Goal: Communication & Community: Answer question/provide support

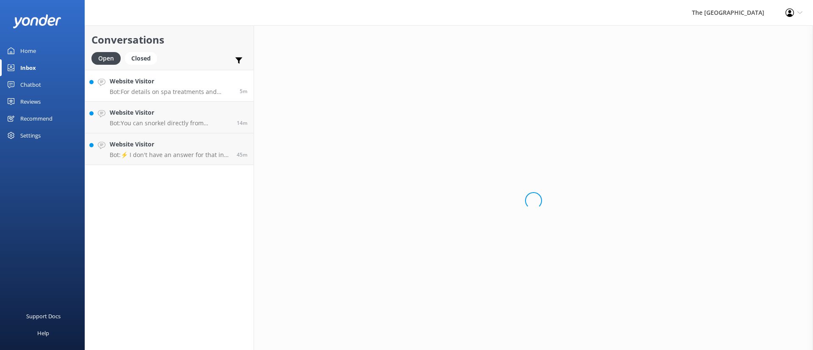
click at [171, 126] on p "Bot: You can snorkel directly from [GEOGRAPHIC_DATA] at [GEOGRAPHIC_DATA] and d…" at bounding box center [170, 123] width 121 height 8
click at [176, 152] on p "Bot: ⚡ I don't have an answer for that in my knowledge base. Please try and rep…" at bounding box center [170, 155] width 121 height 8
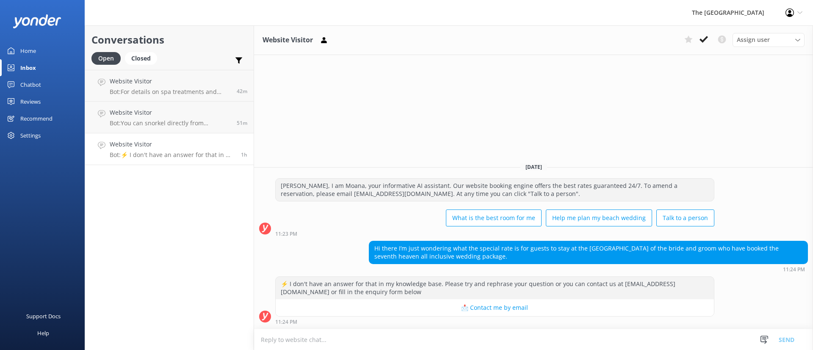
click at [211, 149] on div "Website Visitor Bot: ⚡ I don't have an answer for that in my knowledge base. Pl…" at bounding box center [172, 149] width 125 height 19
click at [708, 40] on button at bounding box center [703, 39] width 15 height 13
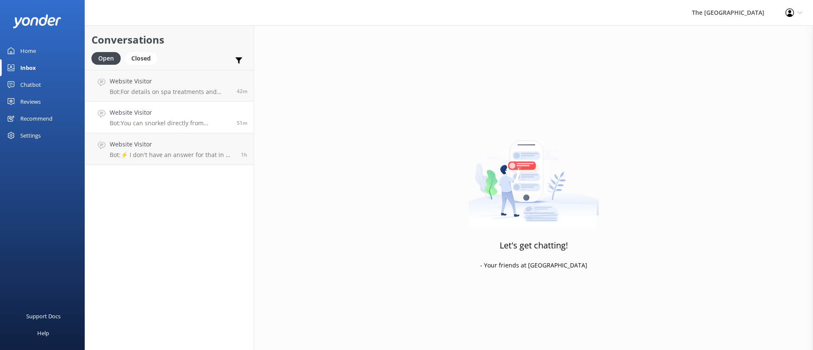
click at [224, 111] on h4 "Website Visitor" at bounding box center [170, 112] width 121 height 9
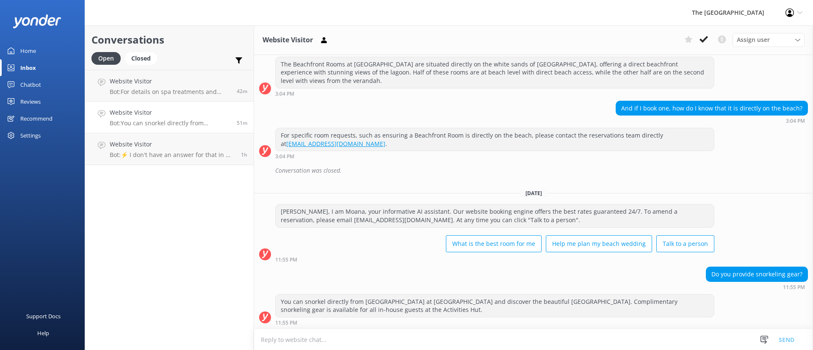
scroll to position [111, 0]
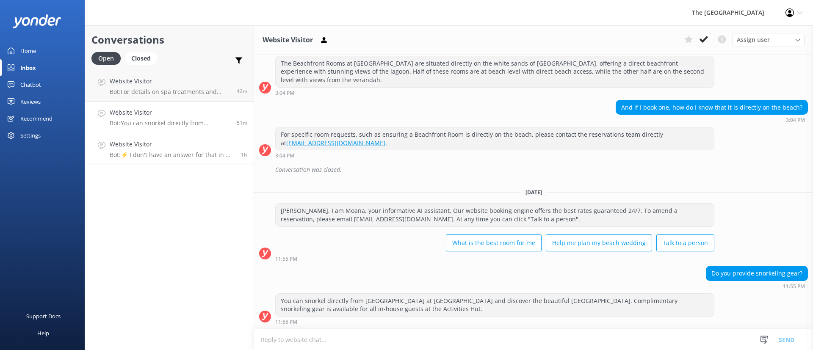
click at [192, 150] on div "Website Visitor Bot: ⚡ I don't have an answer for that in my knowledge base. Pl…" at bounding box center [172, 149] width 125 height 19
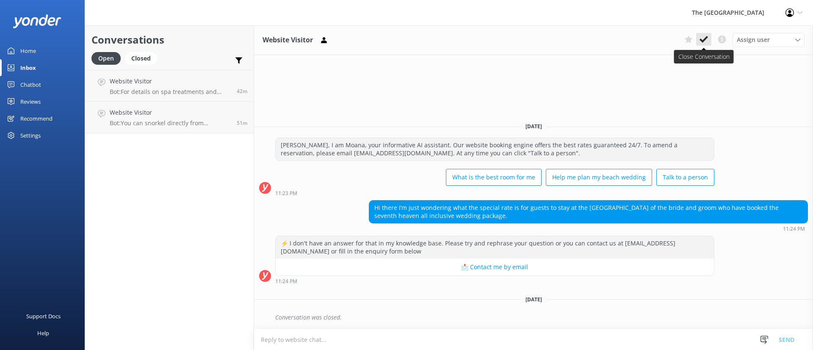
click at [706, 39] on icon at bounding box center [703, 39] width 8 height 8
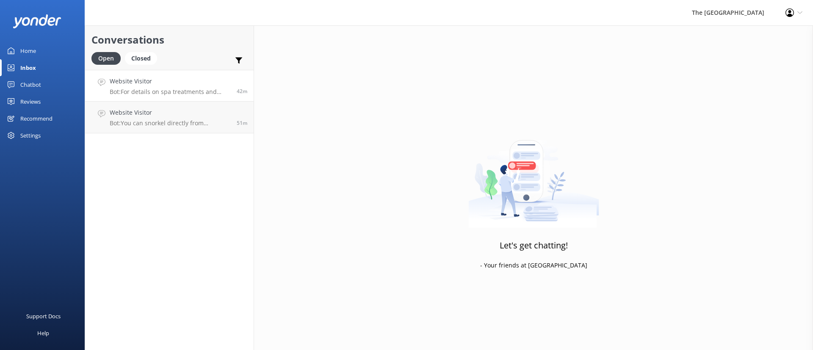
click at [190, 86] on div "Website Visitor Bot: For details on spa treatments and prices, please email [EM…" at bounding box center [170, 86] width 121 height 18
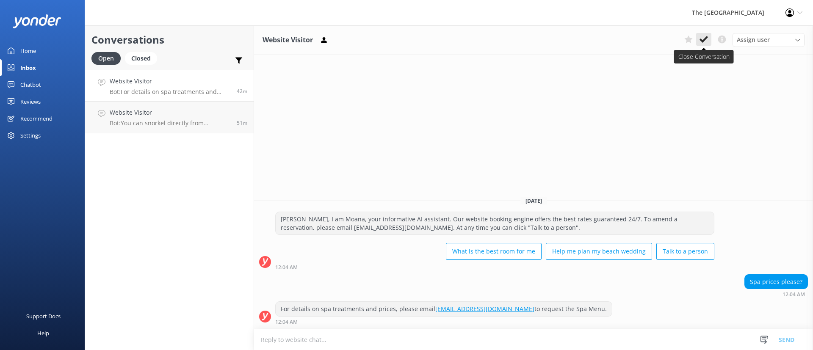
click at [699, 42] on button at bounding box center [703, 39] width 15 height 13
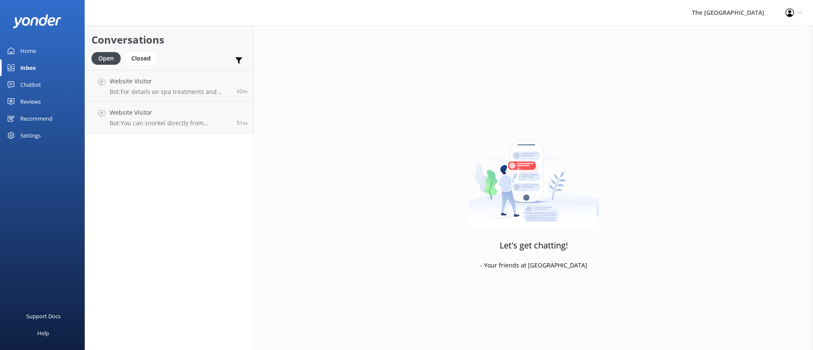
click at [700, 42] on div "Let's get chatting! - Your friends at [GEOGRAPHIC_DATA]" at bounding box center [533, 200] width 559 height 350
click at [197, 94] on p "Bot: You can snorkel directly from [GEOGRAPHIC_DATA] at [GEOGRAPHIC_DATA] and d…" at bounding box center [170, 92] width 121 height 8
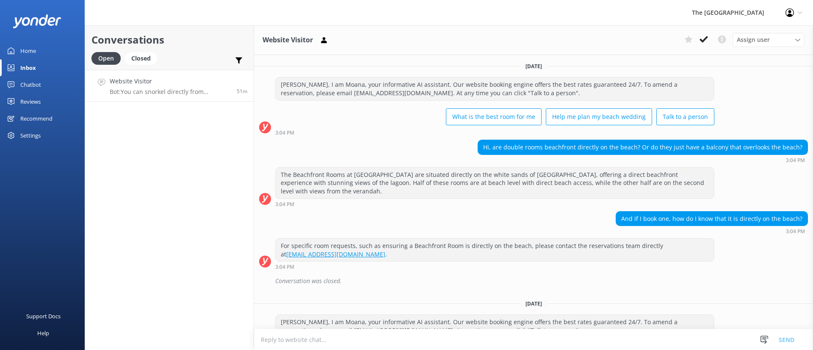
scroll to position [111, 0]
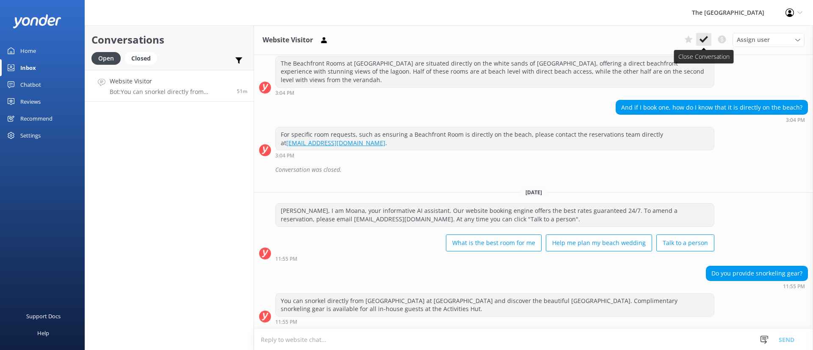
click at [705, 37] on icon at bounding box center [703, 39] width 8 height 8
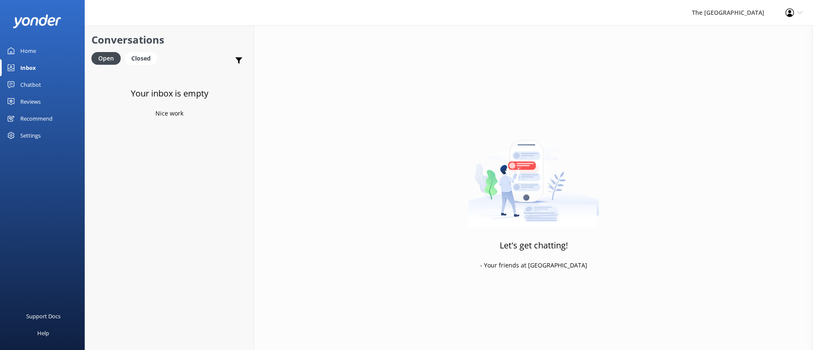
click at [199, 190] on div "Your inbox is empty Nice work" at bounding box center [169, 245] width 169 height 350
